Goal: Information Seeking & Learning: Learn about a topic

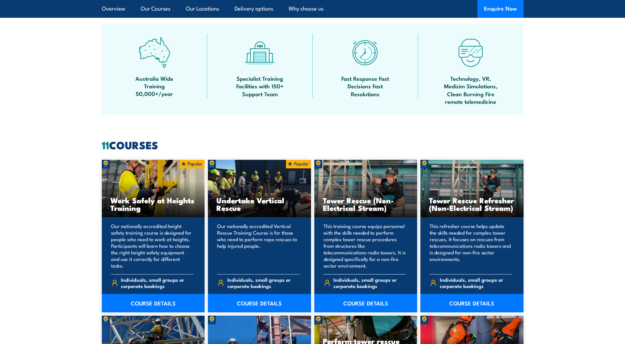
scroll to position [461, 0]
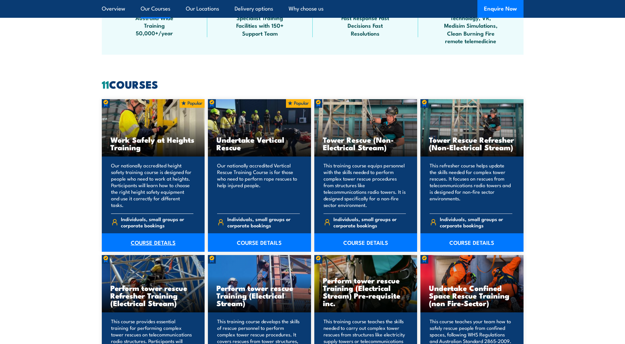
click at [157, 240] on link "COURSE DETAILS" at bounding box center [153, 242] width 103 height 18
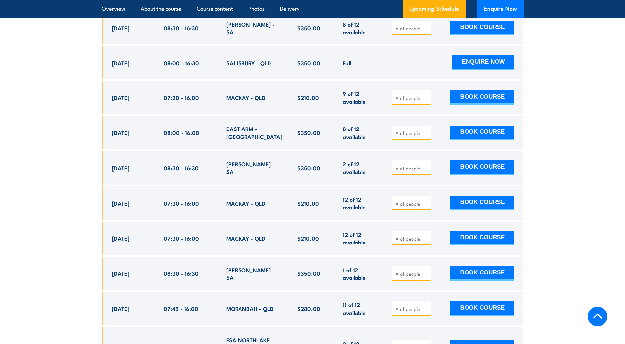
scroll to position [1219, 0]
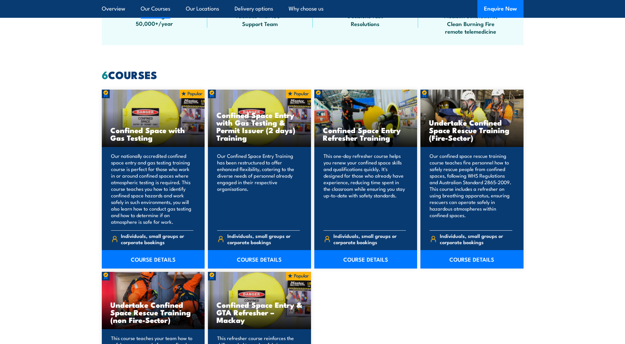
scroll to position [461, 0]
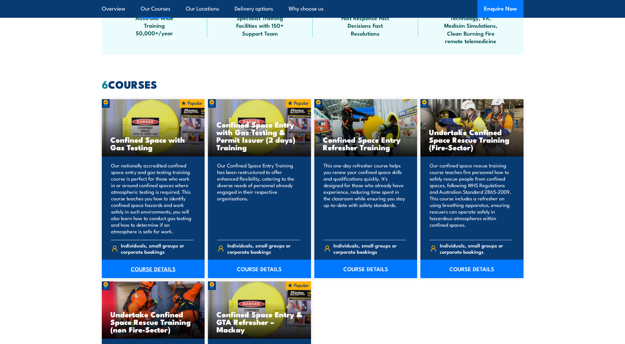
click at [148, 266] on link "COURSE DETAILS" at bounding box center [153, 269] width 103 height 18
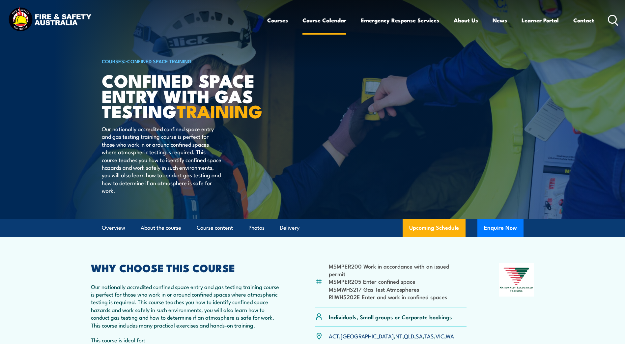
click at [311, 19] on link "Course Calendar" at bounding box center [324, 20] width 44 height 17
click at [615, 17] on icon at bounding box center [613, 20] width 11 height 11
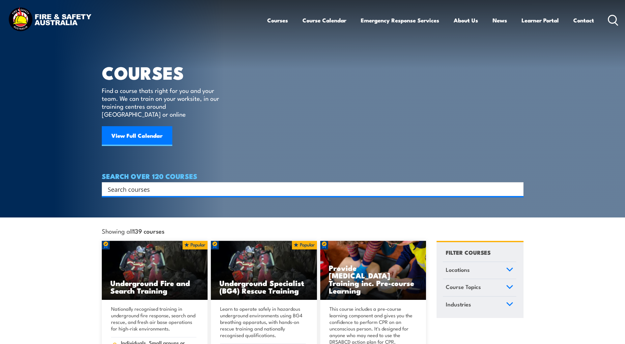
click at [195, 184] on input "Search input" at bounding box center [308, 189] width 401 height 10
type input "asbestos"
